Goal: Task Accomplishment & Management: Manage account settings

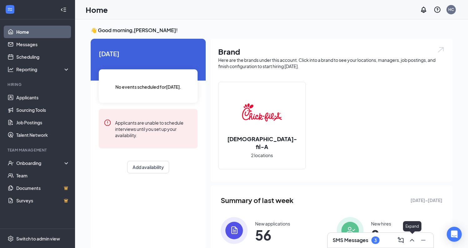
click at [407, 241] on button at bounding box center [412, 240] width 10 height 10
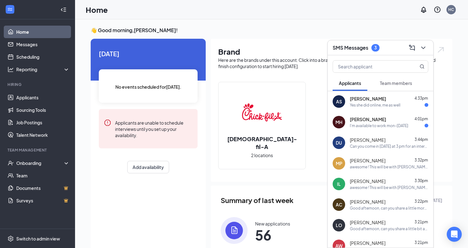
click at [367, 104] on div "Yes she did online, me as well" at bounding box center [375, 104] width 51 height 5
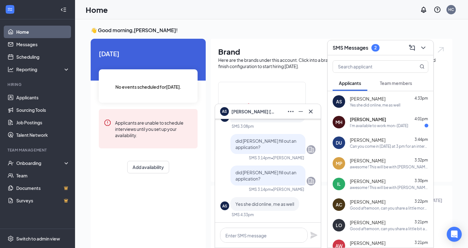
click at [248, 227] on div at bounding box center [268, 235] width 106 height 25
click at [247, 237] on textarea at bounding box center [263, 235] width 87 height 15
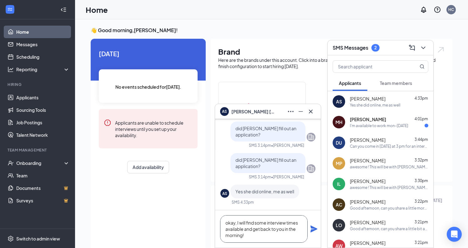
type textarea "okay, I will find some interview times available and get back to you in the mor…"
click at [378, 140] on span "[PERSON_NAME]" at bounding box center [368, 140] width 36 height 6
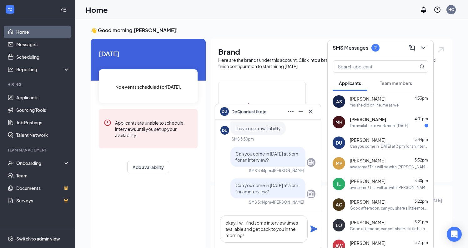
click at [368, 108] on div "AS [PERSON_NAME] 4:33pm Yes she did online, me as well" at bounding box center [380, 101] width 106 height 21
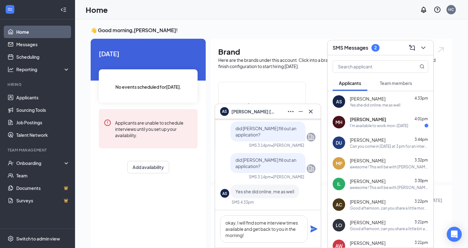
click at [314, 228] on icon "Plane" at bounding box center [313, 229] width 7 height 7
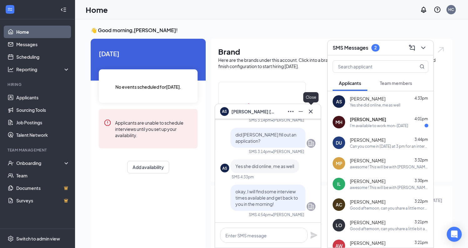
click at [310, 111] on icon "Cross" at bounding box center [310, 111] width 7 height 7
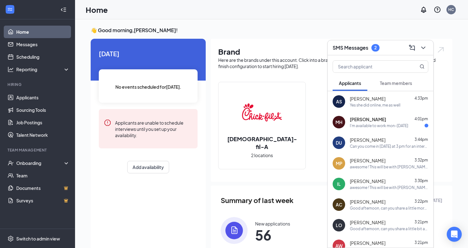
click at [364, 129] on div "MH [PERSON_NAME] 4:01pm I'm available to work mon-[DATE]" at bounding box center [380, 122] width 106 height 21
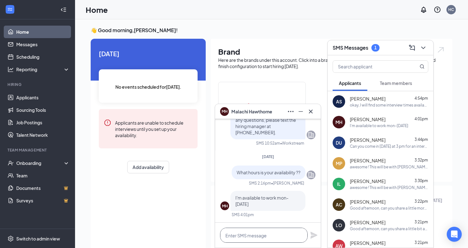
click at [268, 237] on textarea at bounding box center [263, 235] width 87 height 15
type textarea "okay thank you"
click at [316, 237] on icon "Plane" at bounding box center [313, 235] width 7 height 7
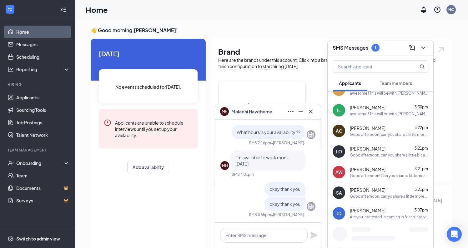
scroll to position [78, 0]
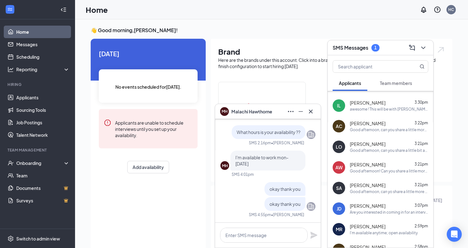
click at [395, 85] on span "Team members" at bounding box center [396, 83] width 32 height 6
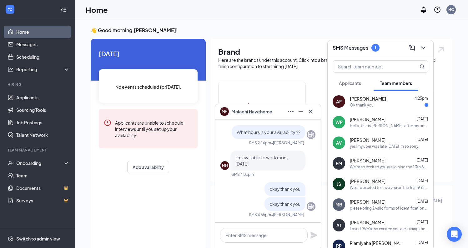
scroll to position [0, 0]
click at [364, 100] on span "[PERSON_NAME]" at bounding box center [368, 99] width 36 height 6
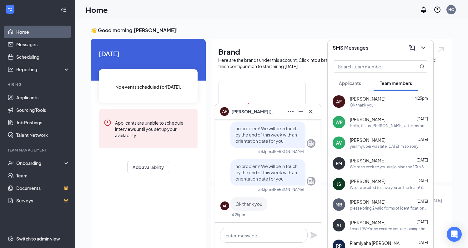
click at [249, 243] on div at bounding box center [268, 235] width 106 height 25
click at [249, 233] on textarea at bounding box center [263, 235] width 87 height 15
type textarea "My pleasure"
click at [317, 236] on icon "Plane" at bounding box center [313, 235] width 7 height 7
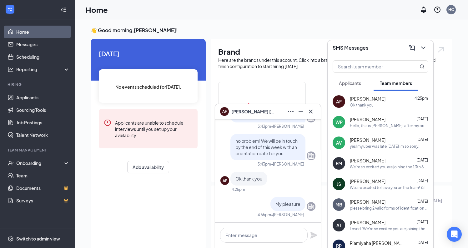
click at [311, 112] on icon "Cross" at bounding box center [311, 111] width 4 height 4
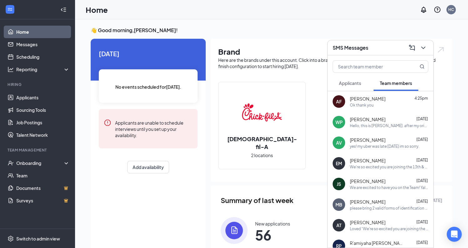
click at [347, 86] on button "Applicants" at bounding box center [349, 83] width 35 height 16
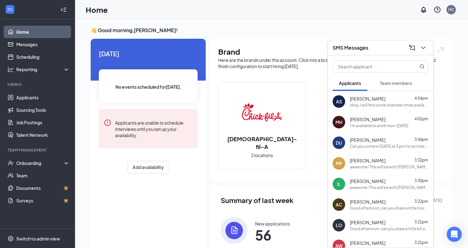
click at [363, 125] on div "I'm available to work mon-[DATE]" at bounding box center [379, 125] width 58 height 5
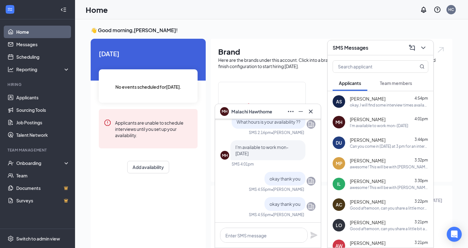
click at [312, 112] on icon "Cross" at bounding box center [311, 111] width 4 height 4
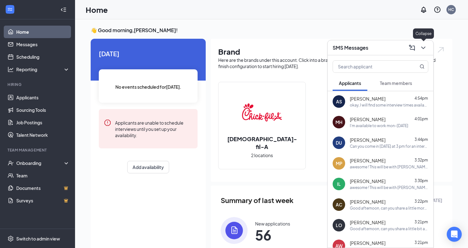
click at [422, 48] on icon "ChevronDown" at bounding box center [422, 47] width 7 height 7
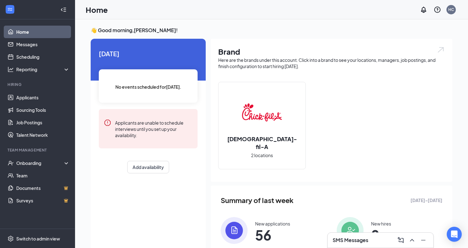
click at [267, 233] on span "56" at bounding box center [272, 234] width 35 height 11
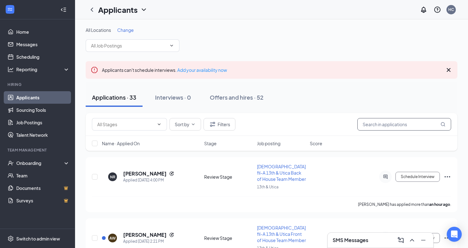
click at [376, 124] on input "text" at bounding box center [404, 124] width 94 height 12
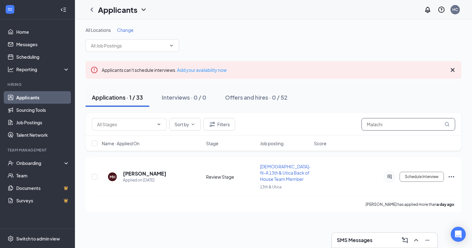
type input "Malachi"
drag, startPoint x: 370, startPoint y: 135, endPoint x: 451, endPoint y: 177, distance: 91.7
click at [451, 177] on icon "Ellipses" at bounding box center [451, 176] width 7 height 7
click at [451, 177] on icon "Ellipses" at bounding box center [452, 176] width 6 height 1
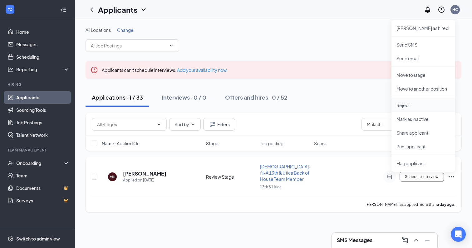
click at [421, 108] on p "Reject" at bounding box center [424, 105] width 54 height 6
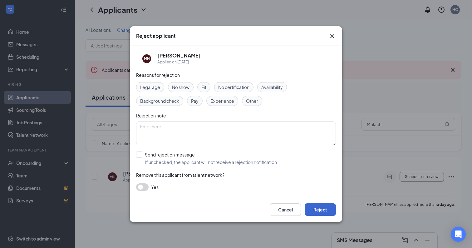
click at [318, 208] on button "Reject" at bounding box center [320, 209] width 31 height 12
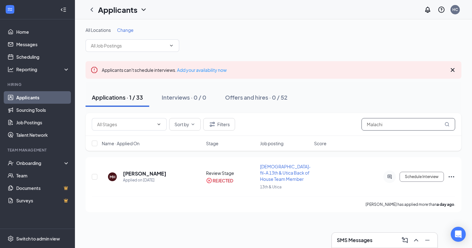
click at [387, 125] on input "Malachi" at bounding box center [409, 124] width 94 height 12
drag, startPoint x: 387, startPoint y: 125, endPoint x: 306, endPoint y: 115, distance: 81.8
click at [306, 115] on div "Sort by Filters Malachi" at bounding box center [274, 124] width 376 height 23
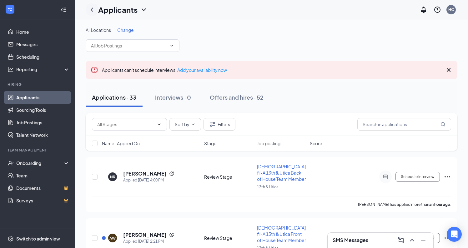
click at [93, 6] on icon "ChevronLeft" at bounding box center [91, 9] width 7 height 7
